Goal: Transaction & Acquisition: Purchase product/service

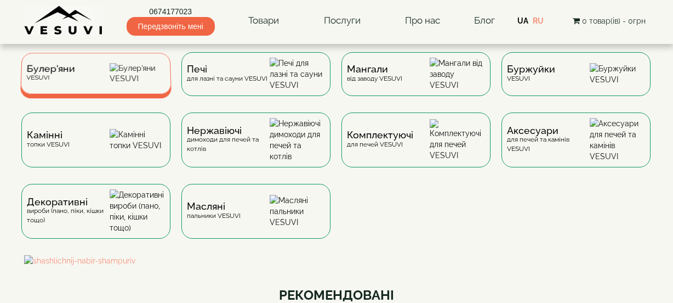
click at [120, 75] on div "Булер'яни VESUVI" at bounding box center [95, 73] width 151 height 41
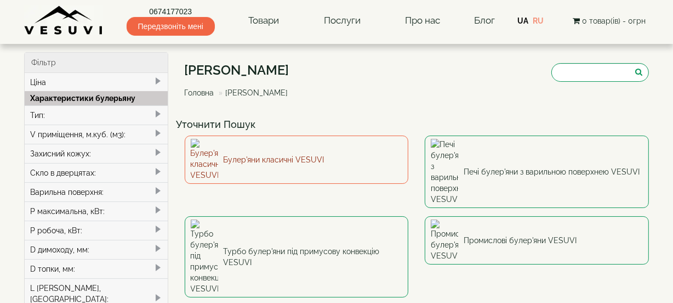
click at [318, 154] on link "Булер'яни класичні VESUVI" at bounding box center [297, 159] width 224 height 48
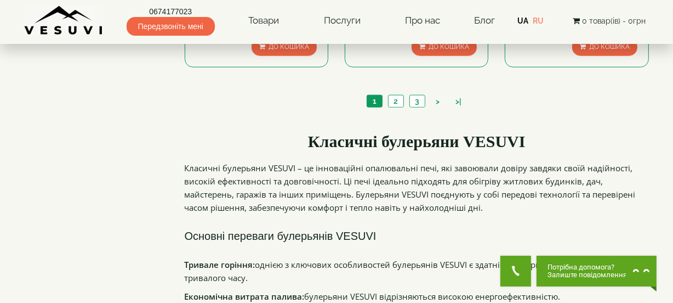
scroll to position [1146, 0]
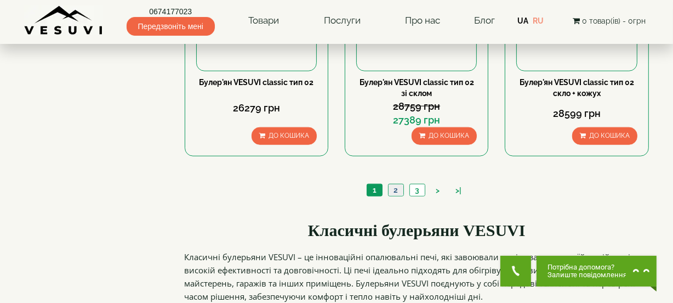
click at [398, 189] on link "2" at bounding box center [395, 190] width 15 height 12
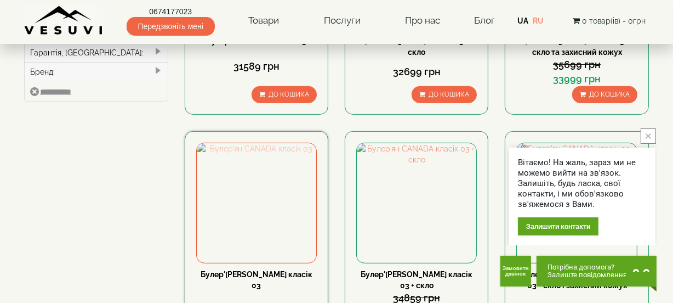
scroll to position [498, 0]
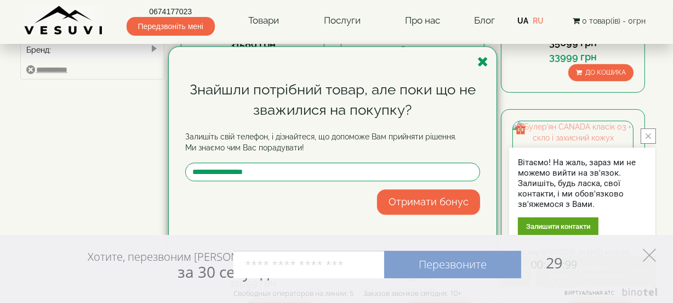
click at [654, 252] on icon at bounding box center [649, 254] width 13 height 13
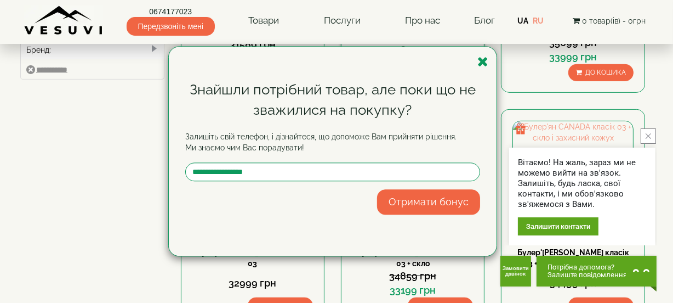
click at [486, 58] on icon "button" at bounding box center [483, 62] width 11 height 14
